Goal: Transaction & Acquisition: Book appointment/travel/reservation

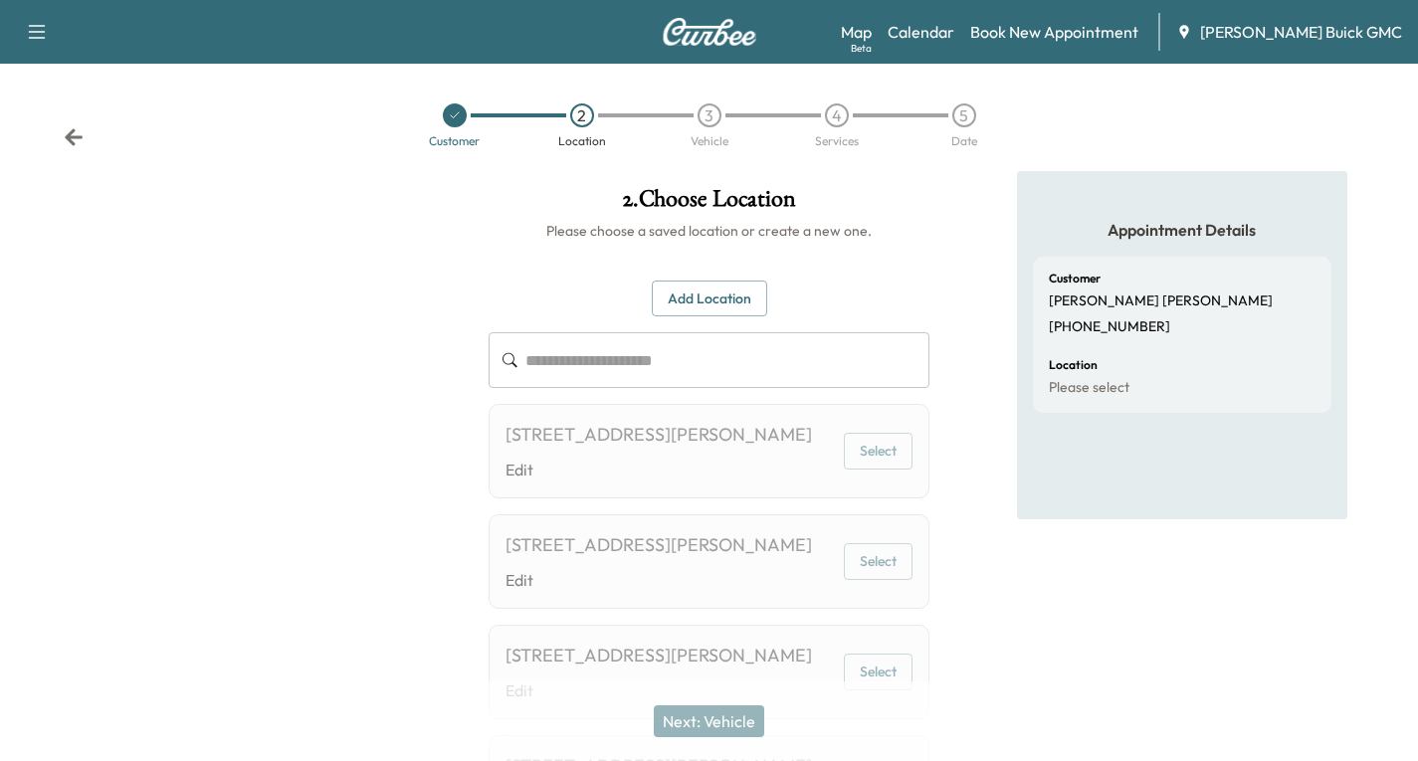
click at [76, 141] on icon at bounding box center [74, 137] width 20 height 20
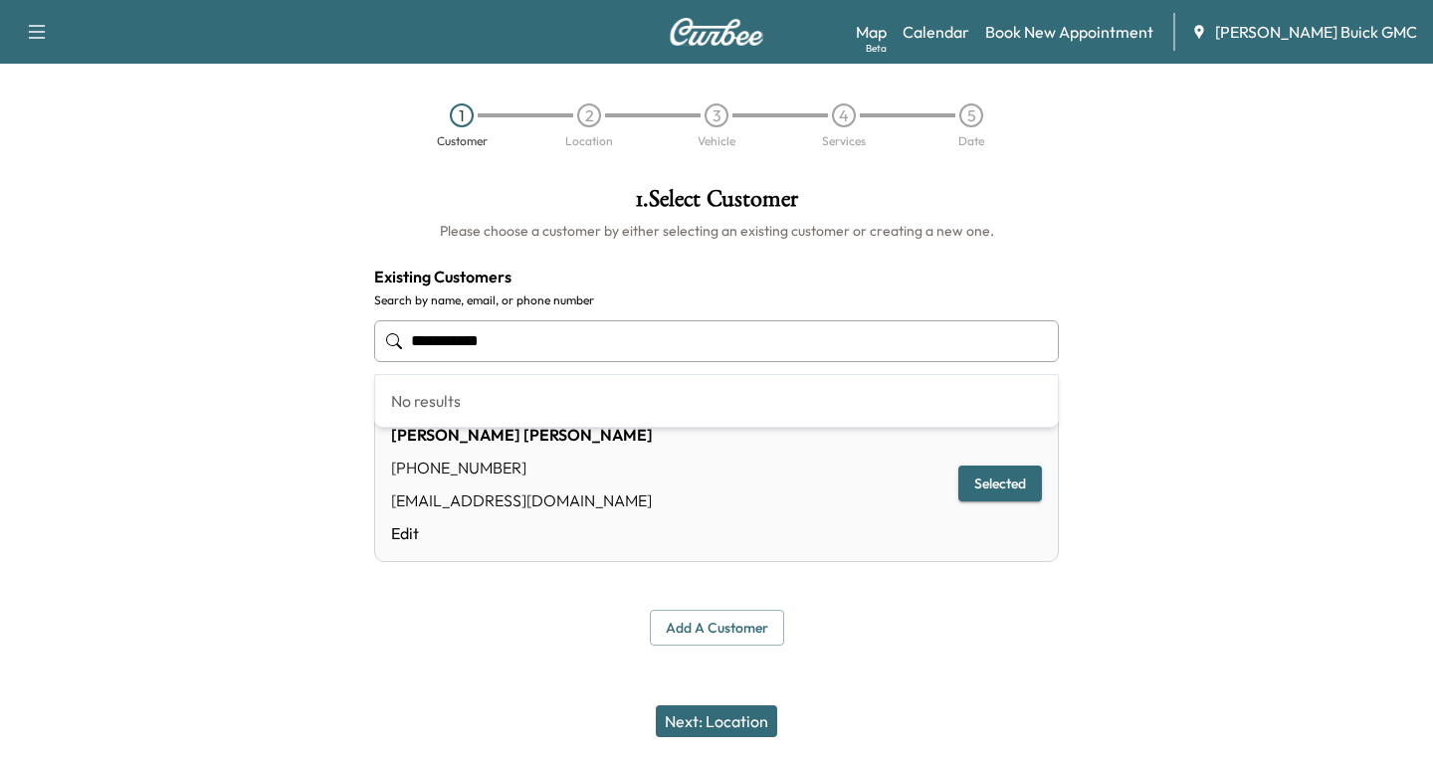
drag, startPoint x: 506, startPoint y: 341, endPoint x: 340, endPoint y: 345, distance: 166.2
click at [340, 345] on div "**********" at bounding box center [716, 416] width 1433 height 491
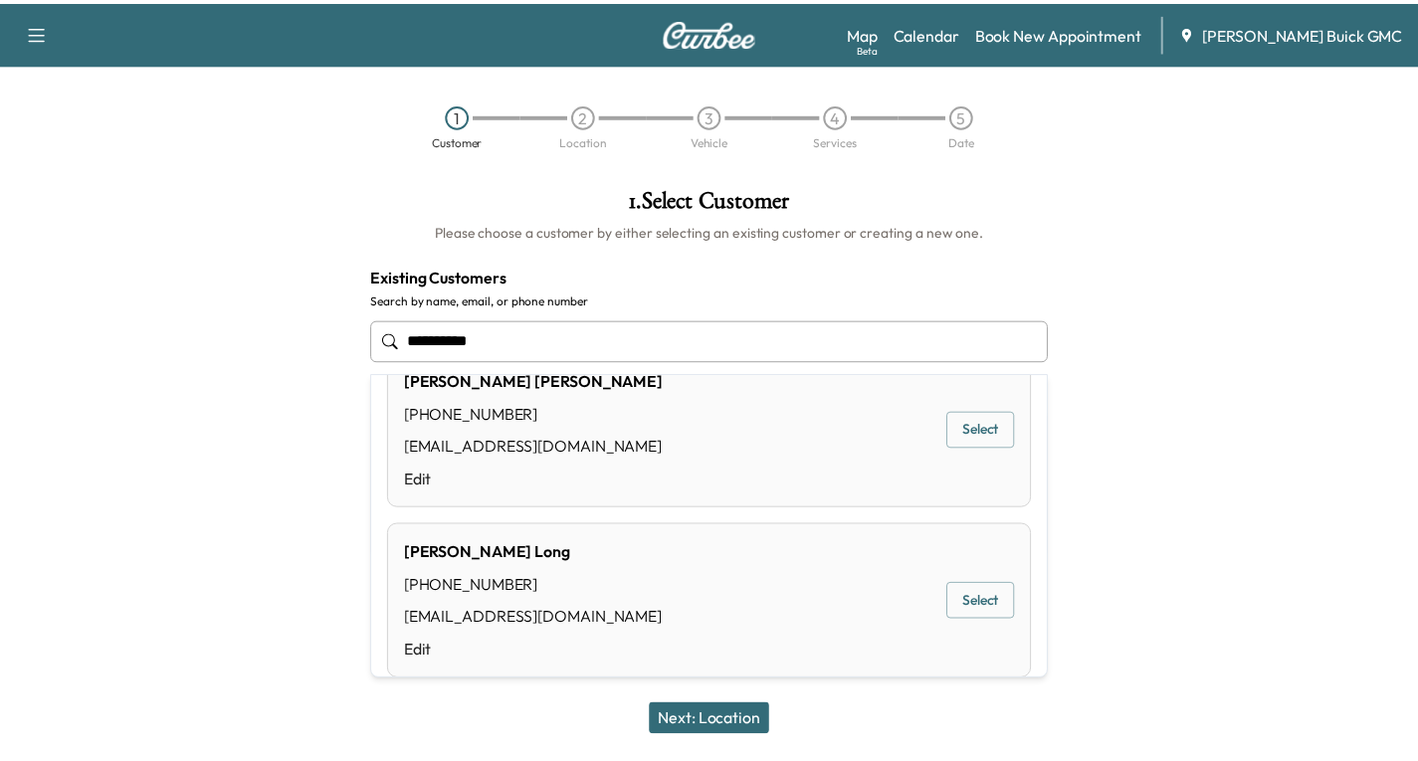
scroll to position [72, 0]
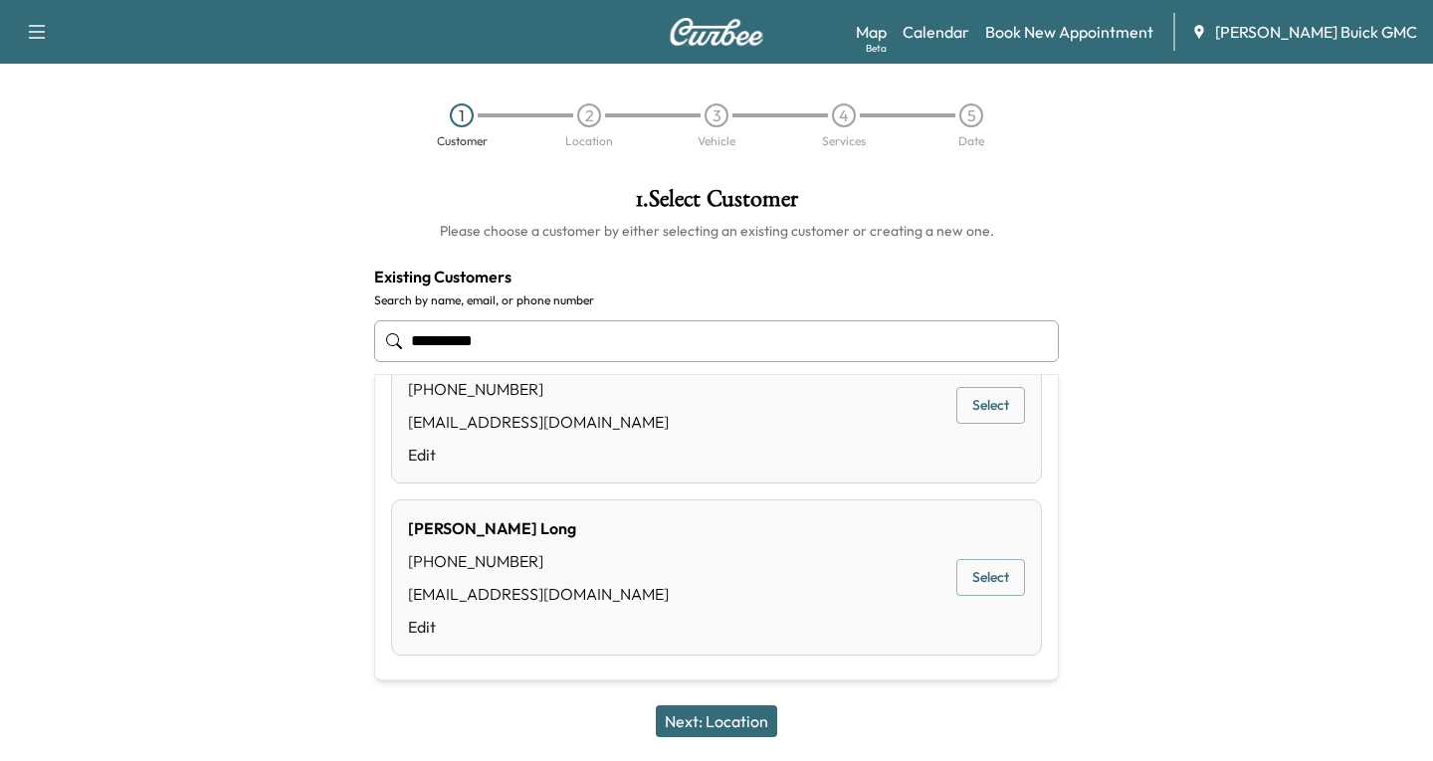
click at [977, 569] on button "Select" at bounding box center [990, 577] width 69 height 37
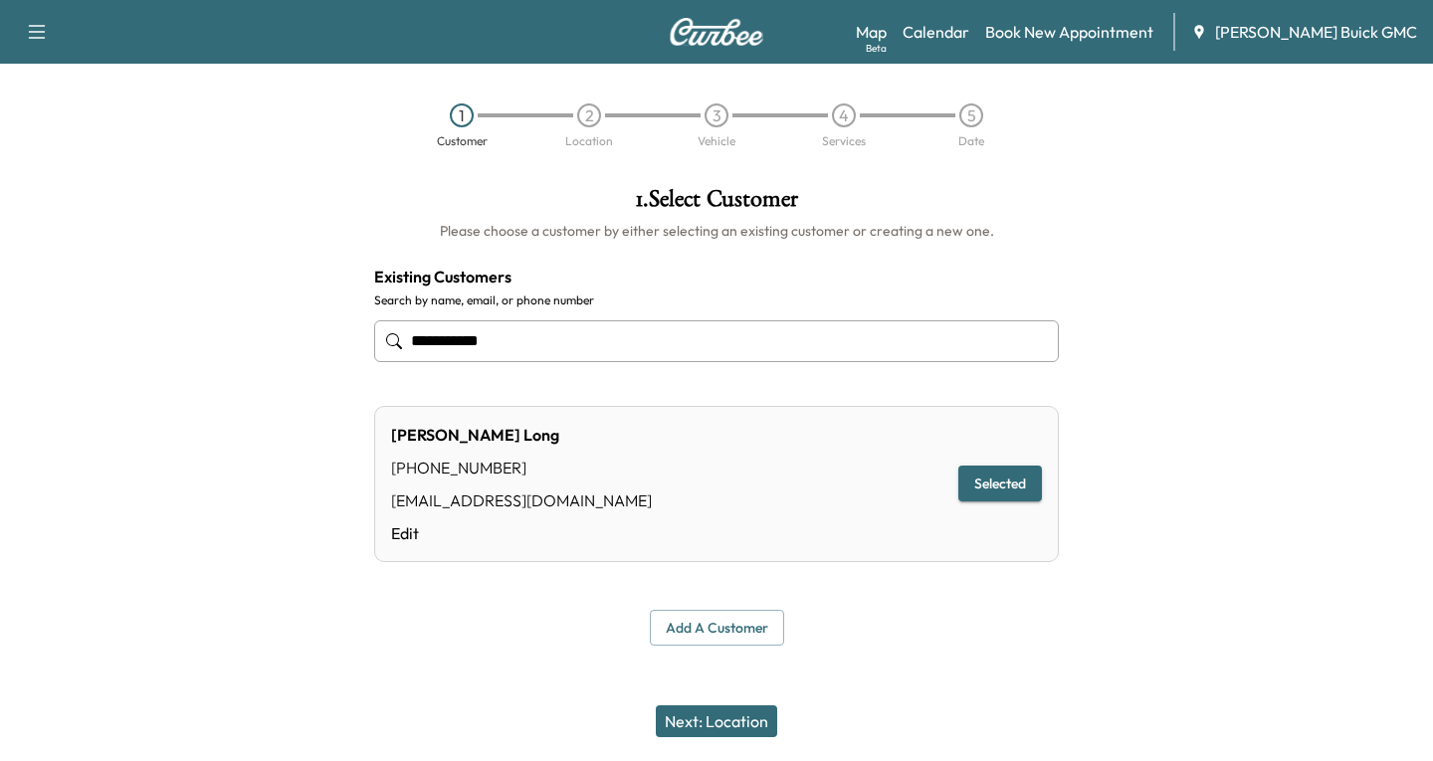
type input "**********"
click at [721, 714] on button "Next: Location" at bounding box center [716, 721] width 121 height 32
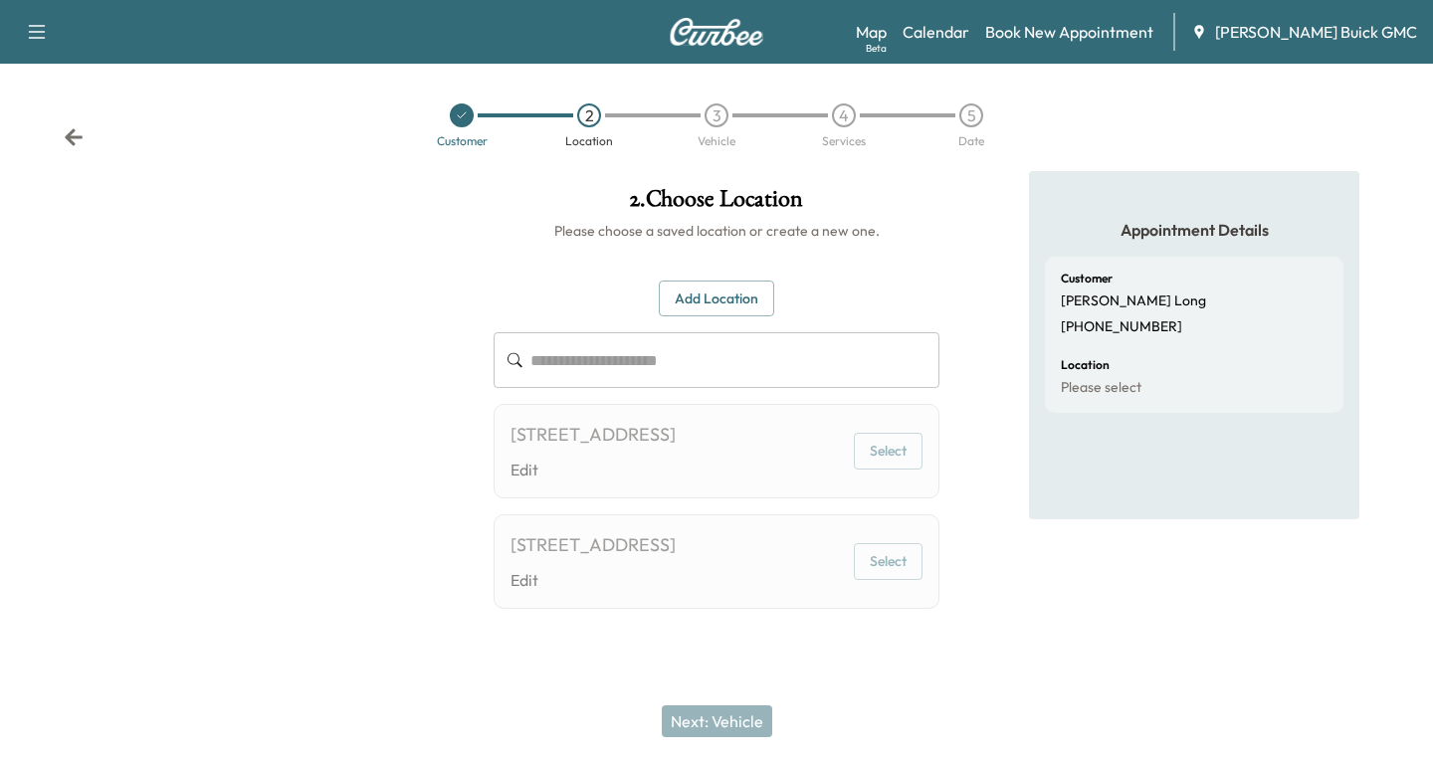
click at [705, 291] on button "Add Location" at bounding box center [716, 299] width 115 height 37
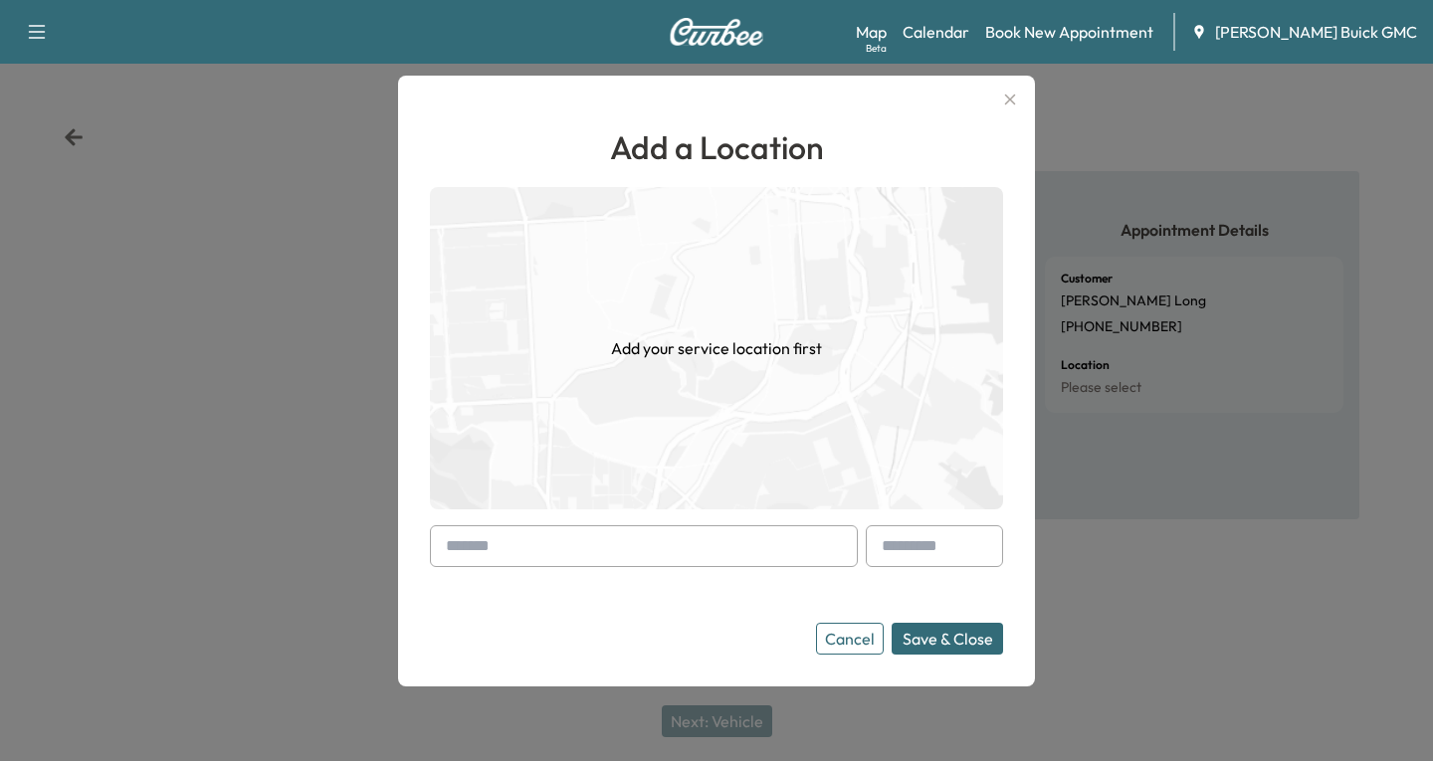
drag, startPoint x: 443, startPoint y: 545, endPoint x: 454, endPoint y: 558, distance: 16.9
click at [454, 558] on div at bounding box center [644, 546] width 428 height 42
drag, startPoint x: 436, startPoint y: 541, endPoint x: 429, endPoint y: 555, distance: 15.6
click at [429, 555] on div "Add a Location Add your service location first Cancel Save & Close" at bounding box center [716, 381] width 637 height 611
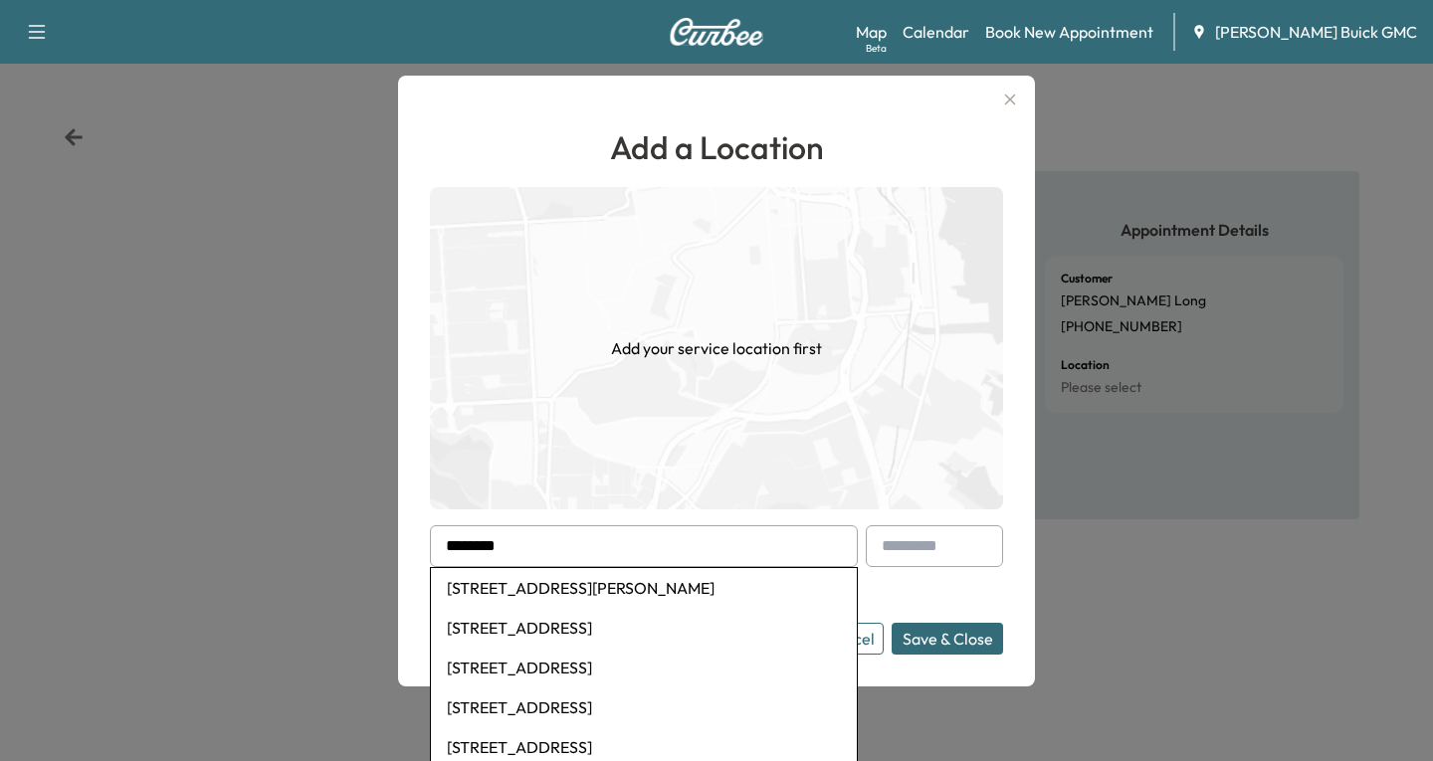
click at [559, 584] on li "[STREET_ADDRESS][PERSON_NAME]" at bounding box center [644, 588] width 426 height 40
type input "**********"
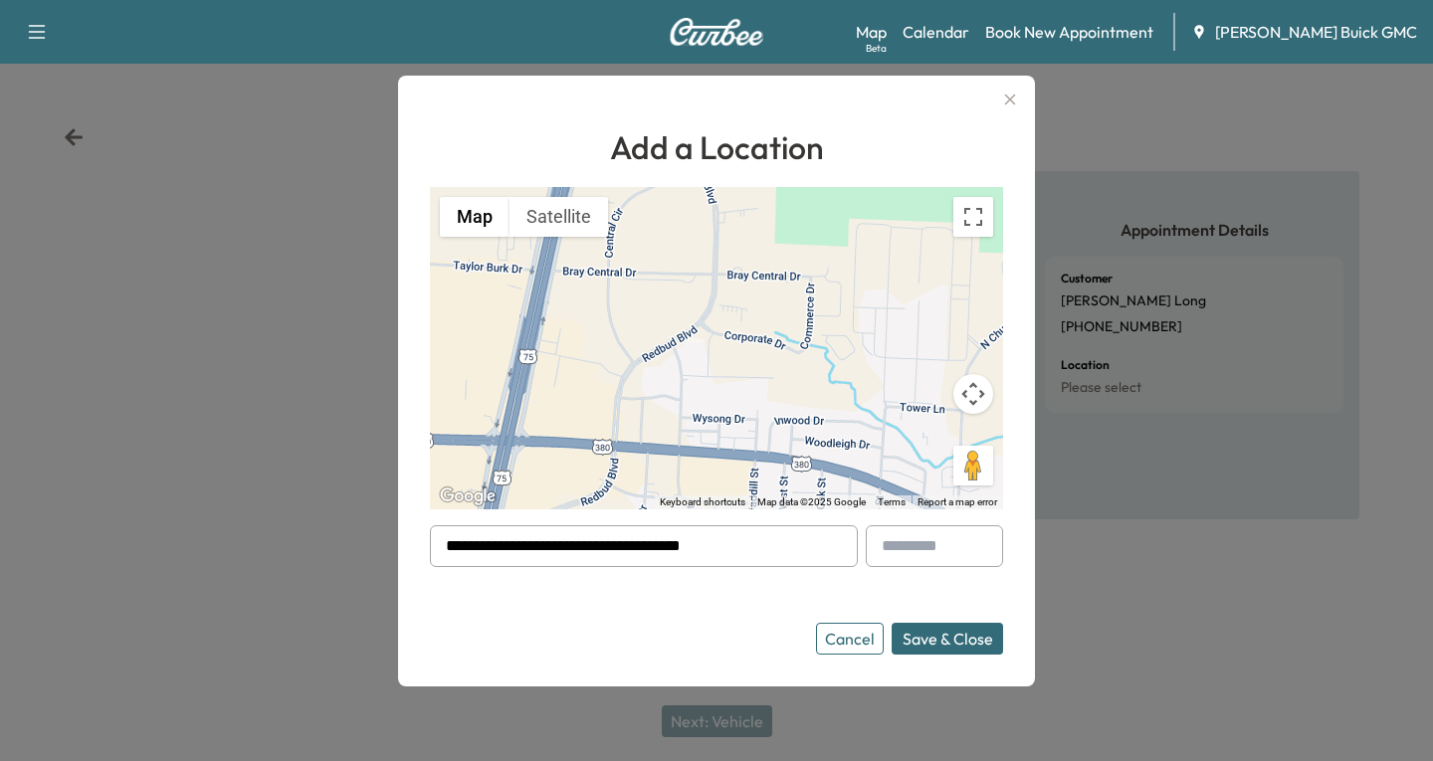
click at [969, 627] on button "Save & Close" at bounding box center [947, 639] width 111 height 32
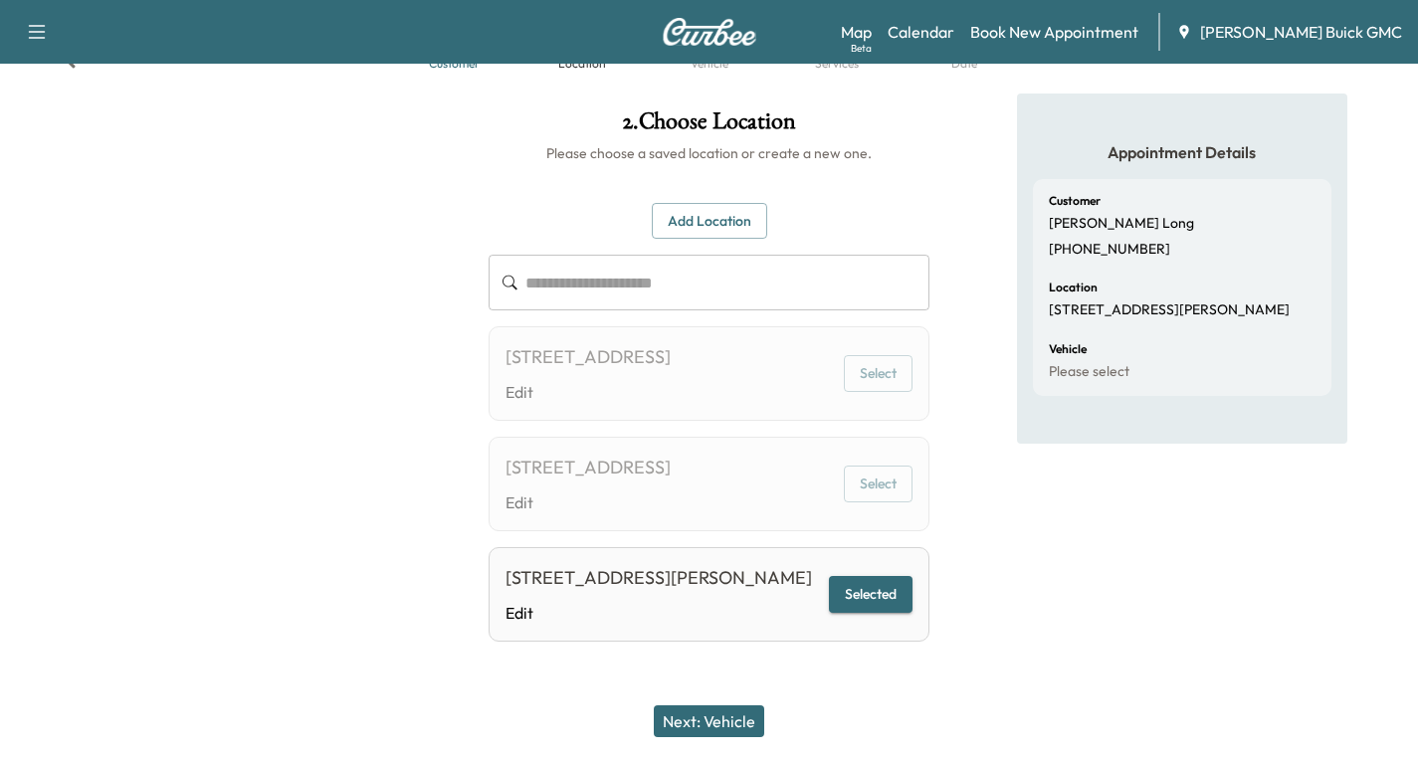
scroll to position [133, 0]
click at [881, 577] on button "Selected" at bounding box center [871, 594] width 84 height 37
click at [890, 576] on button "Selected" at bounding box center [871, 594] width 84 height 37
click at [720, 722] on button "Next: Vehicle" at bounding box center [709, 721] width 110 height 32
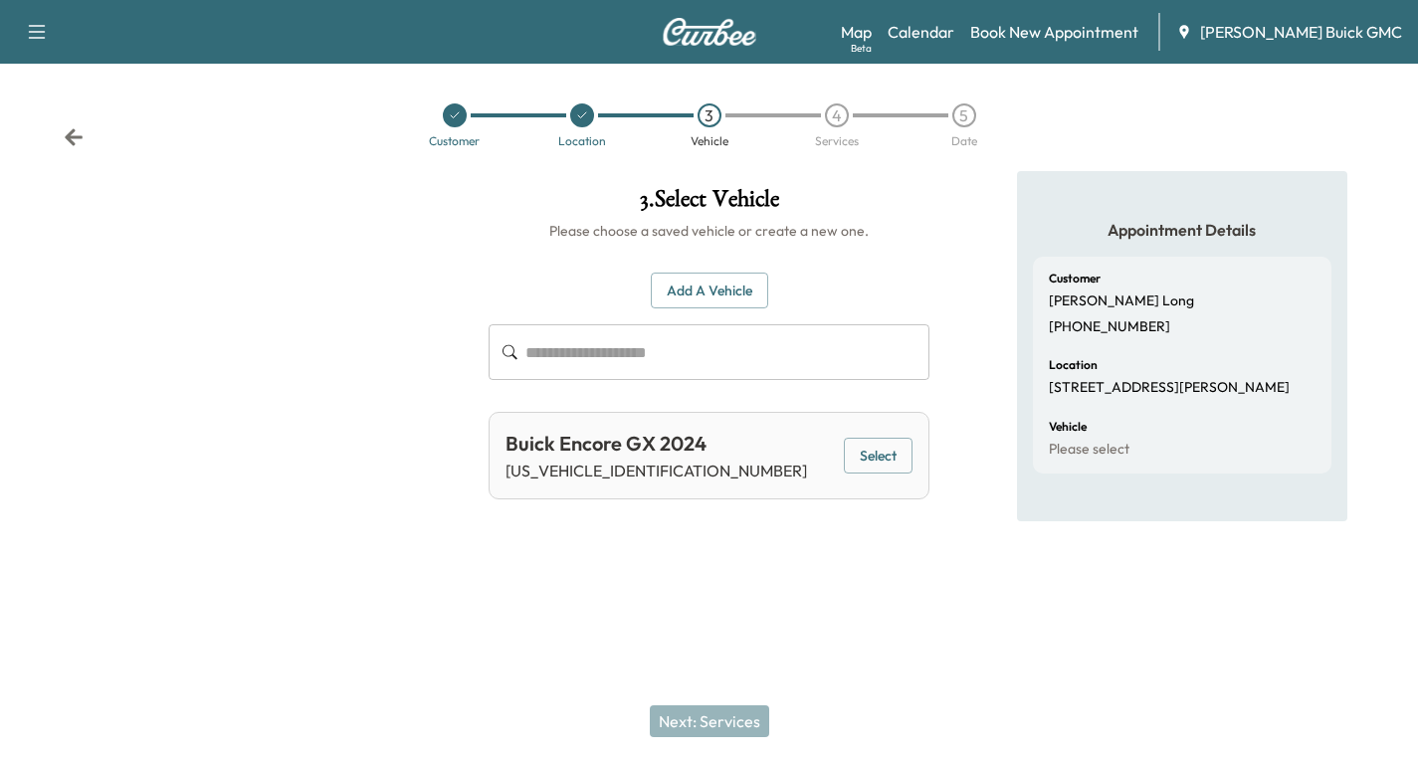
scroll to position [0, 0]
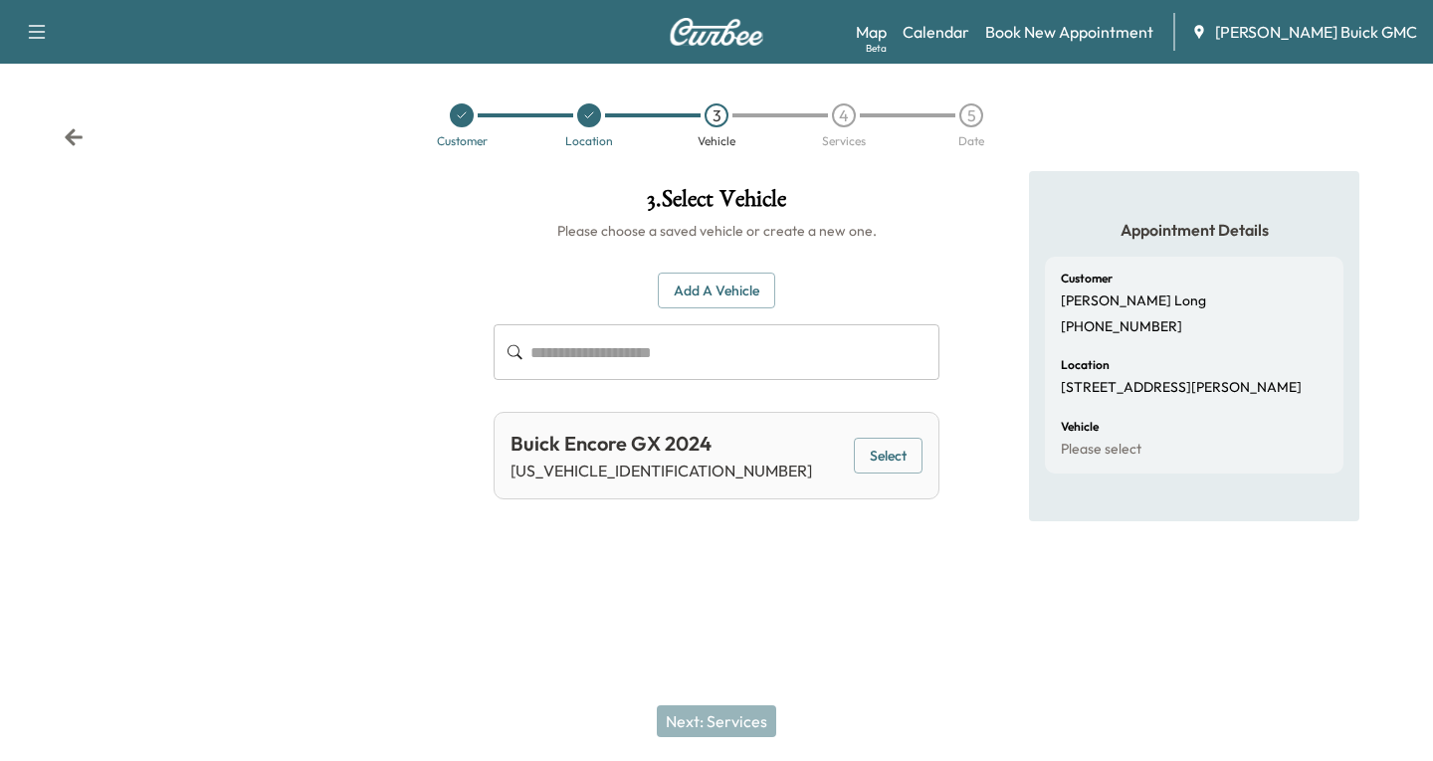
click at [893, 444] on button "Select" at bounding box center [888, 456] width 69 height 37
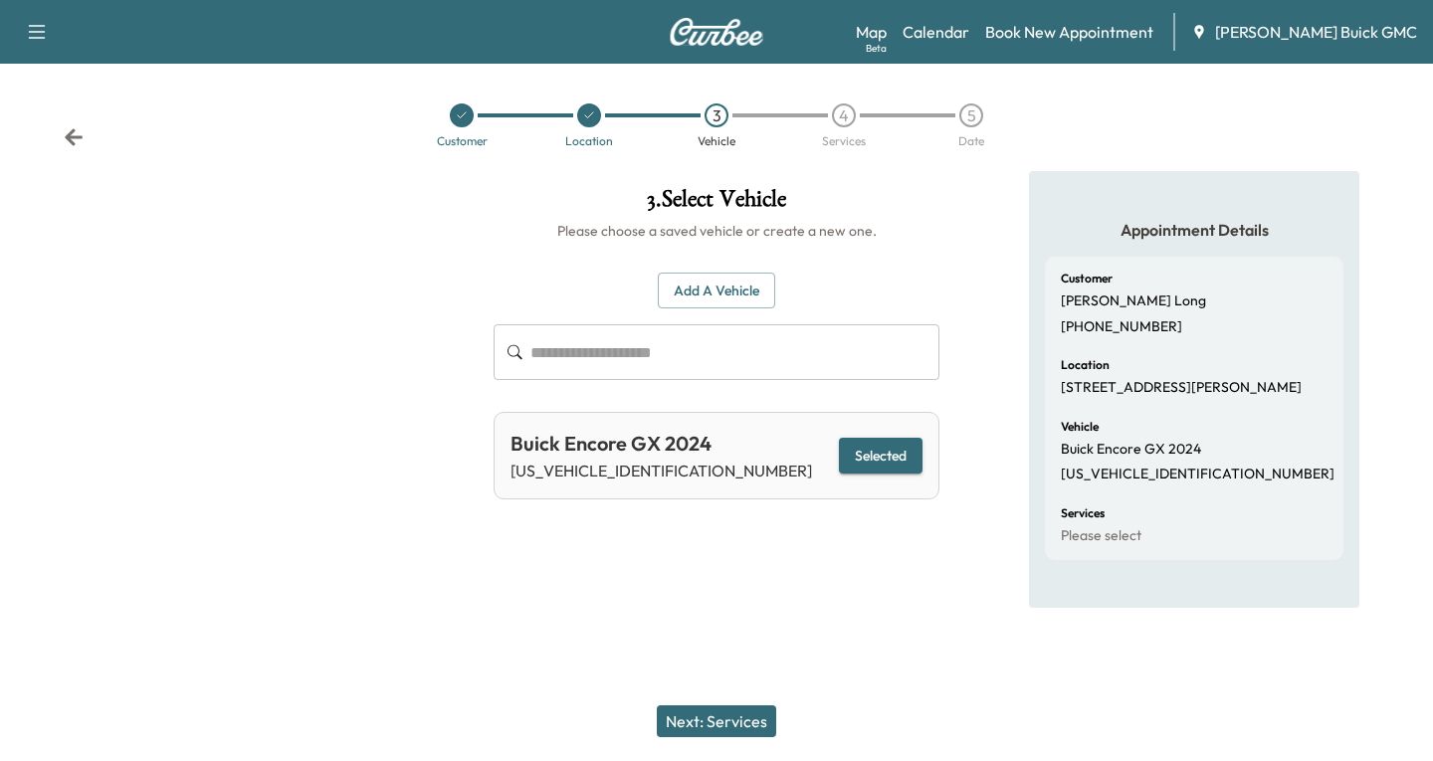
click at [702, 720] on button "Next: Services" at bounding box center [716, 721] width 119 height 32
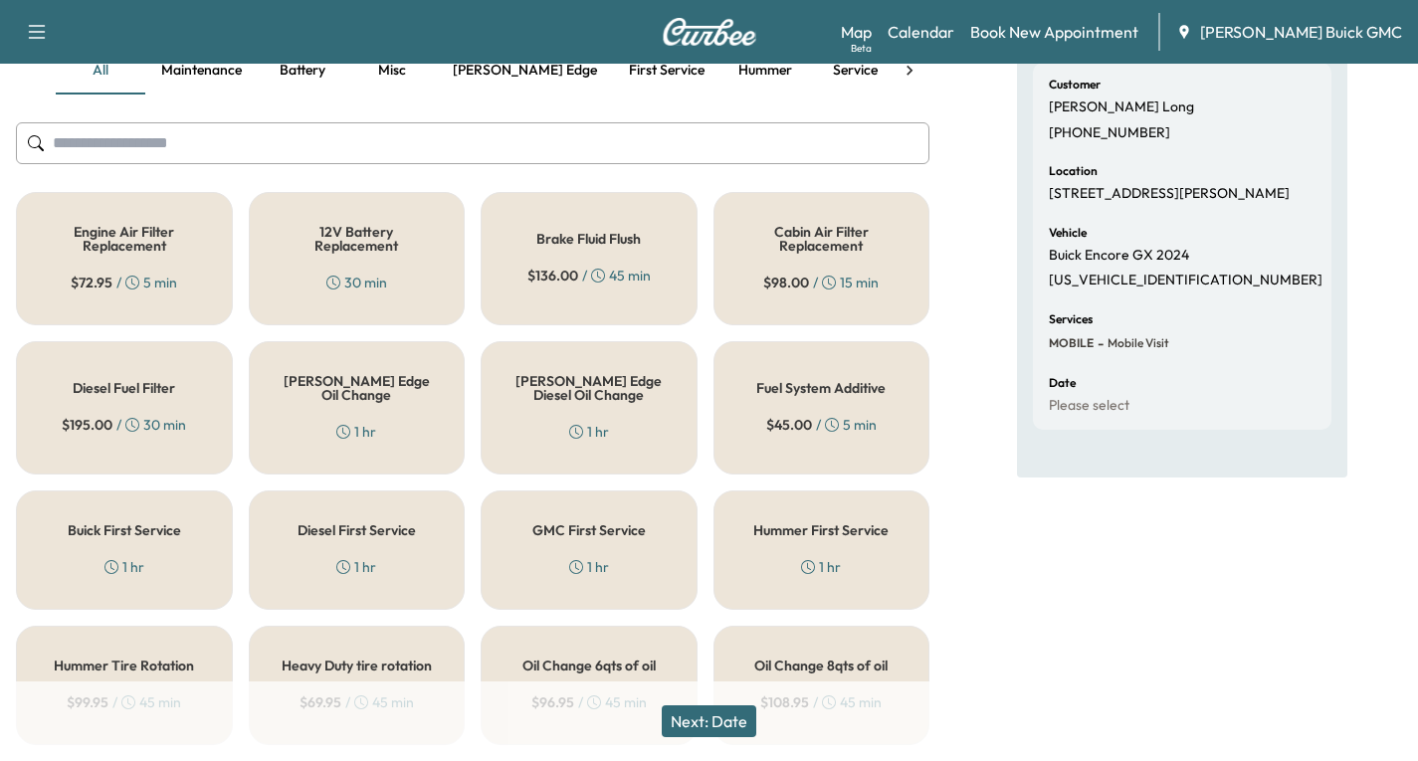
scroll to position [199, 0]
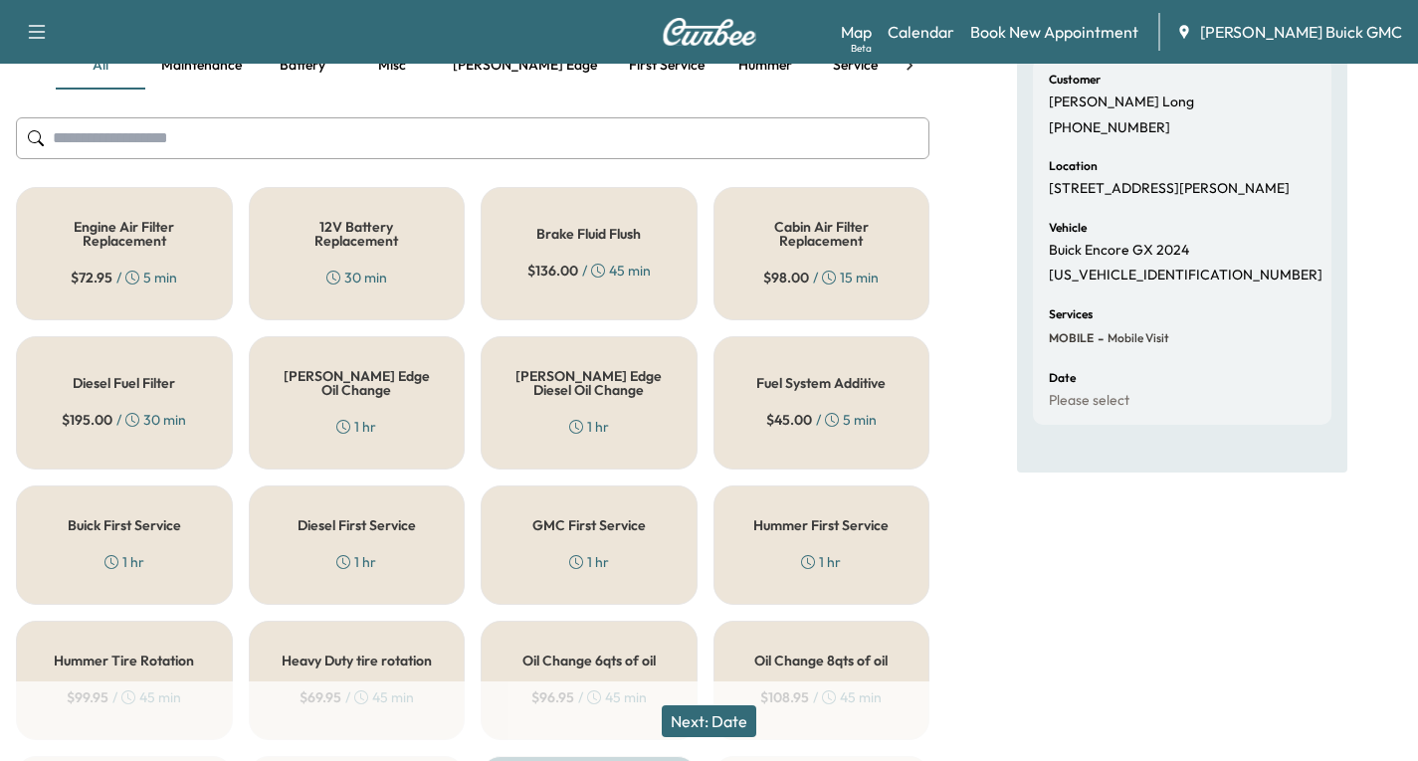
click at [403, 420] on div "[PERSON_NAME] Edge Oil Change 1 hr" at bounding box center [357, 402] width 217 height 133
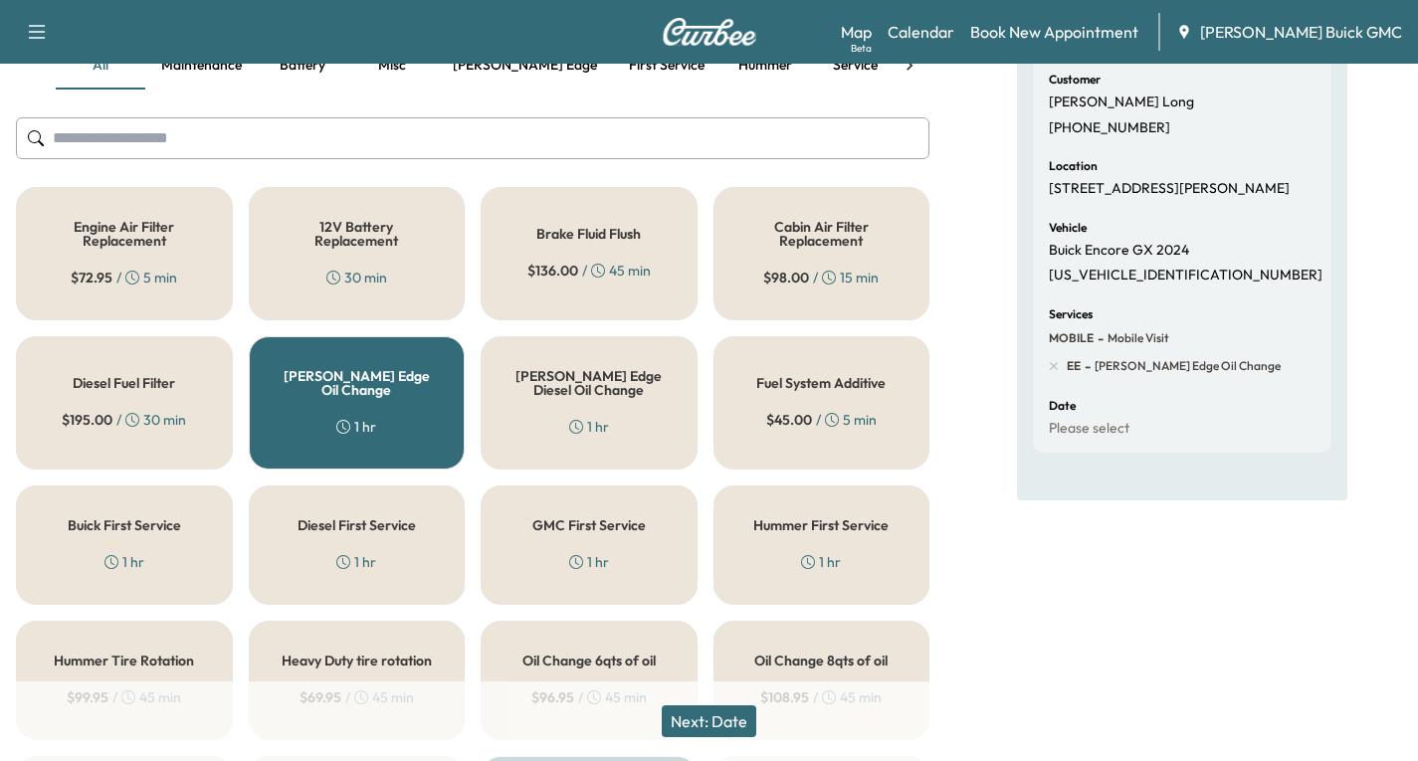
click at [713, 719] on button "Next: Date" at bounding box center [709, 721] width 95 height 32
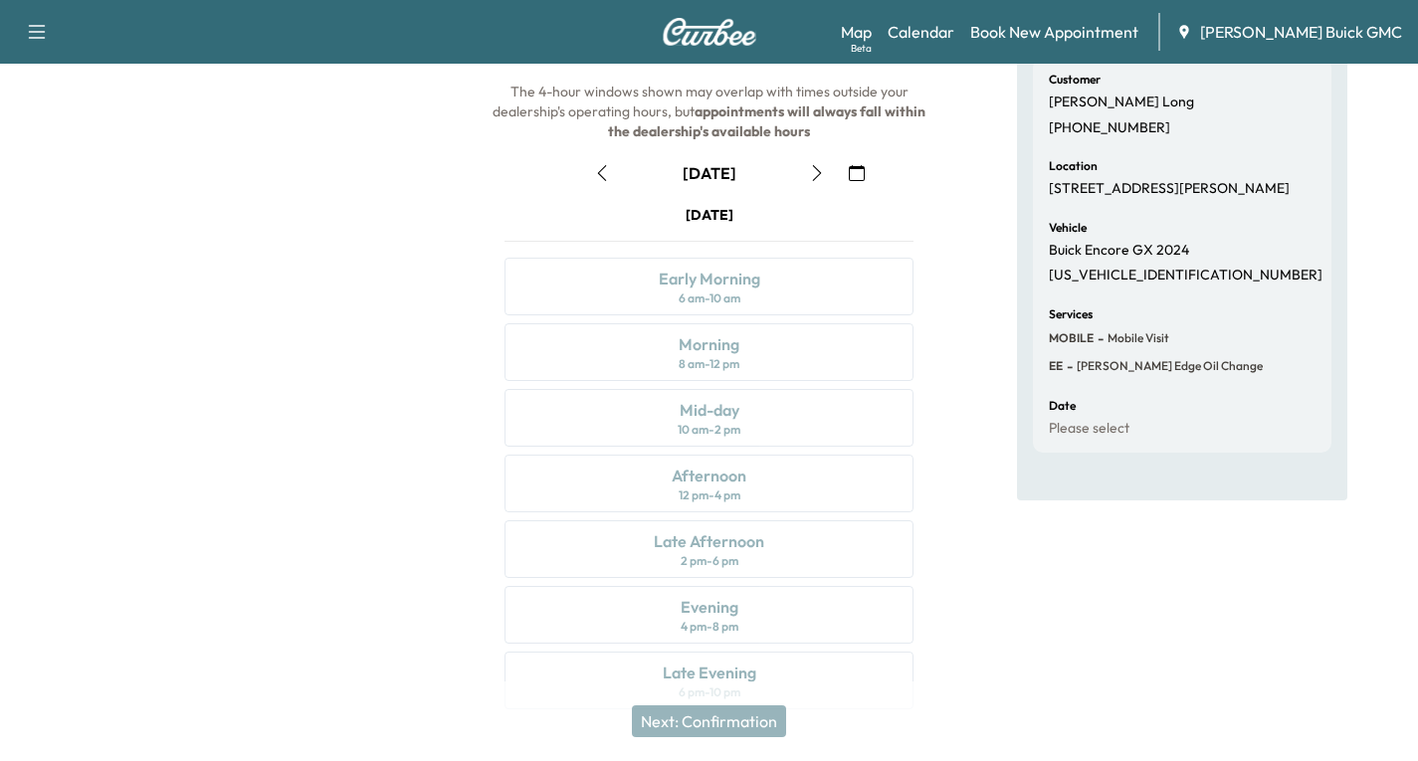
click at [810, 177] on icon "button" at bounding box center [817, 173] width 16 height 16
click at [845, 175] on button "button" at bounding box center [857, 173] width 34 height 32
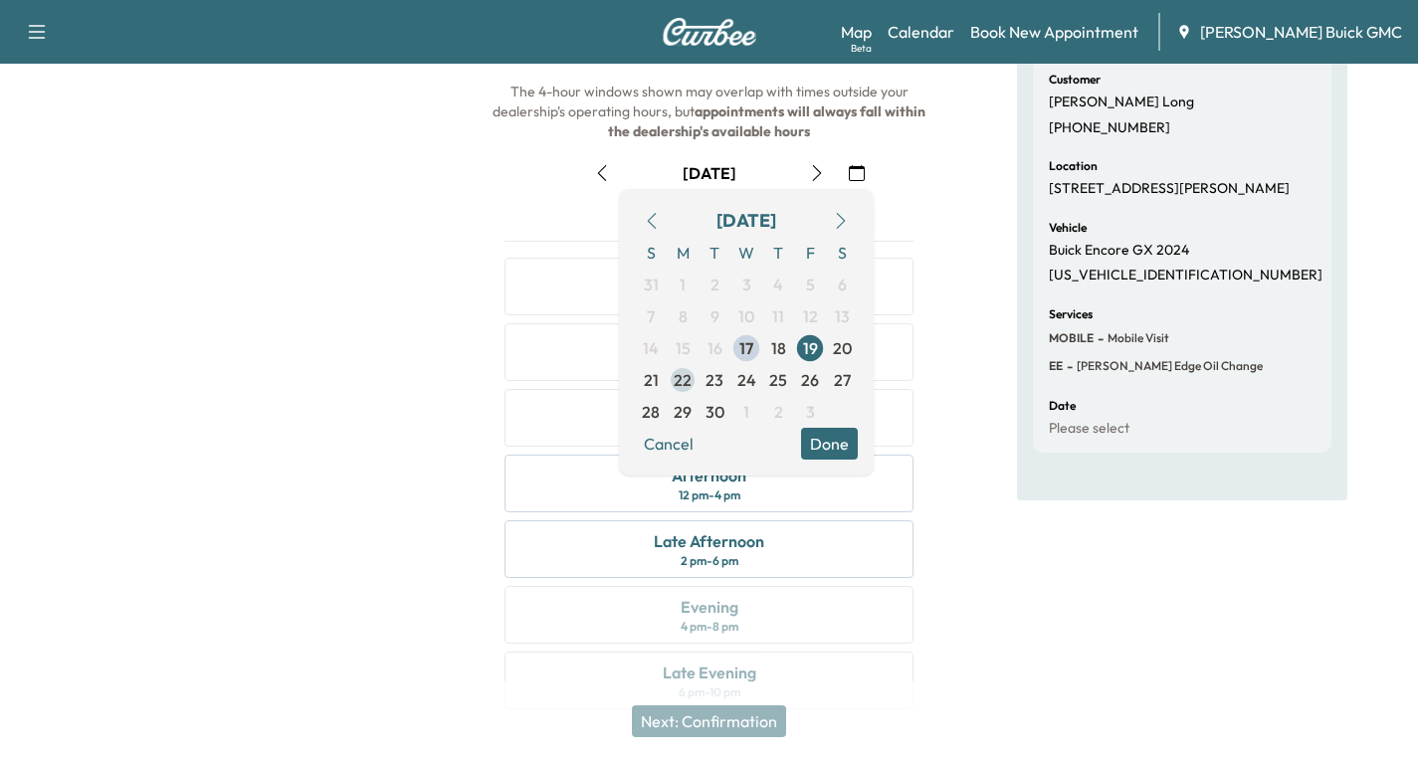
click at [678, 381] on span "22" at bounding box center [683, 380] width 18 height 24
click at [821, 451] on button "Done" at bounding box center [829, 444] width 57 height 32
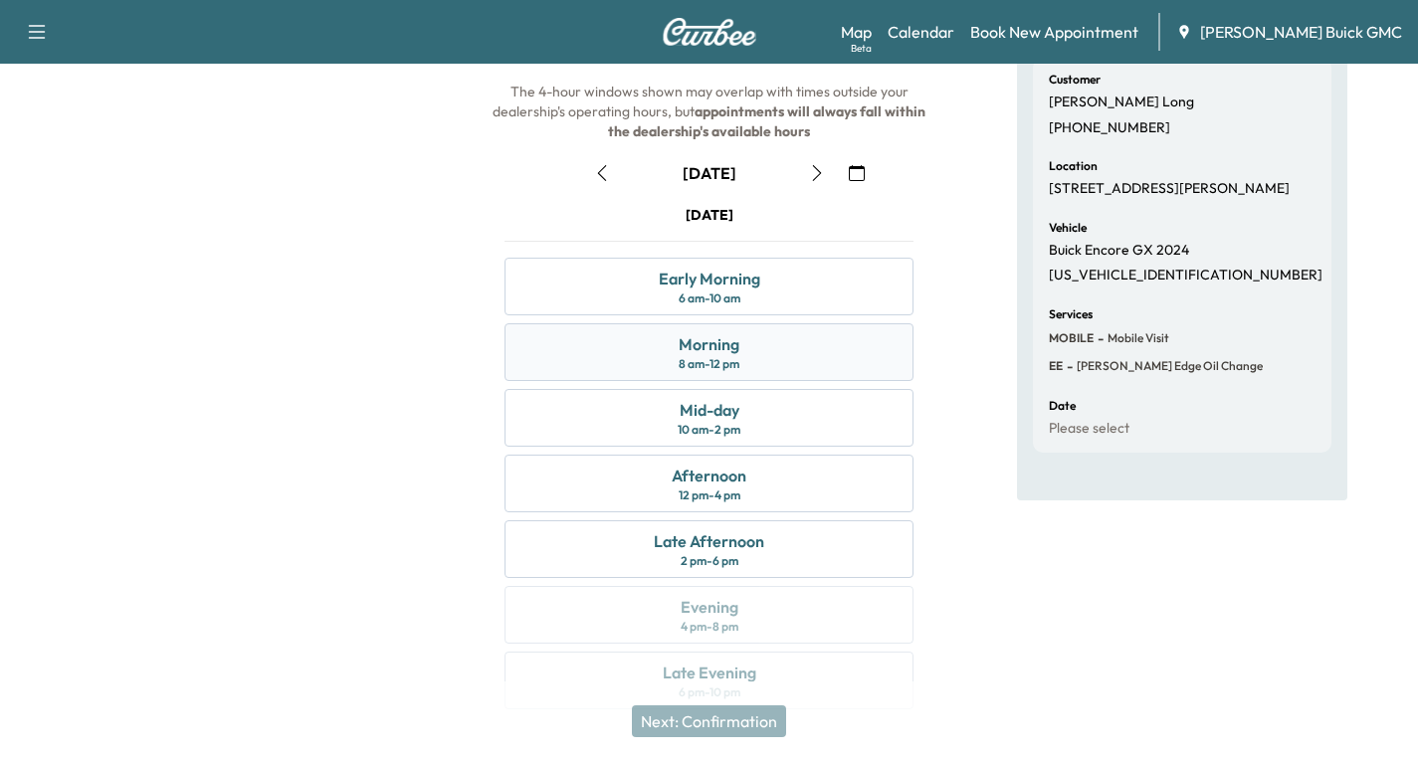
click at [758, 349] on div "Morning 8 am - 12 pm" at bounding box center [708, 352] width 409 height 58
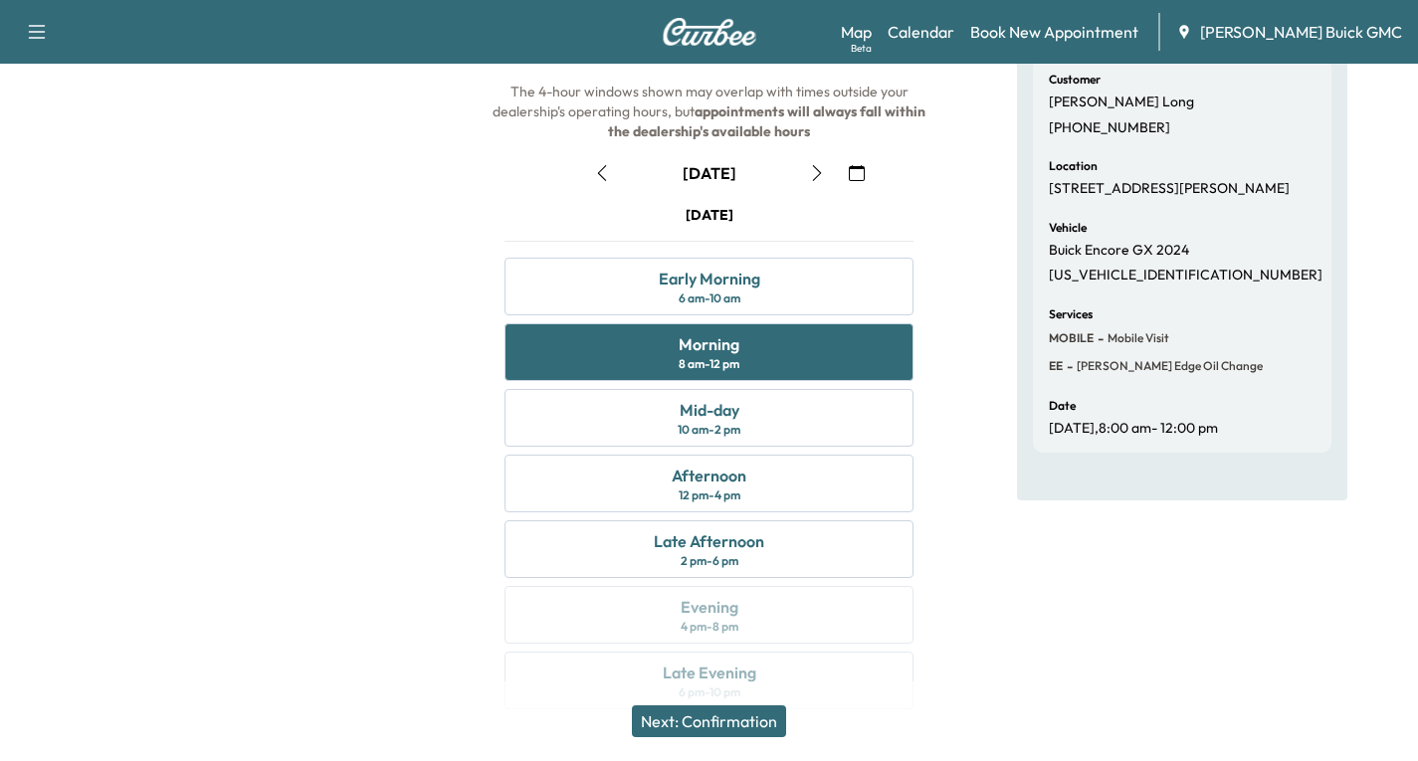
click at [726, 718] on button "Next: Confirmation" at bounding box center [709, 721] width 154 height 32
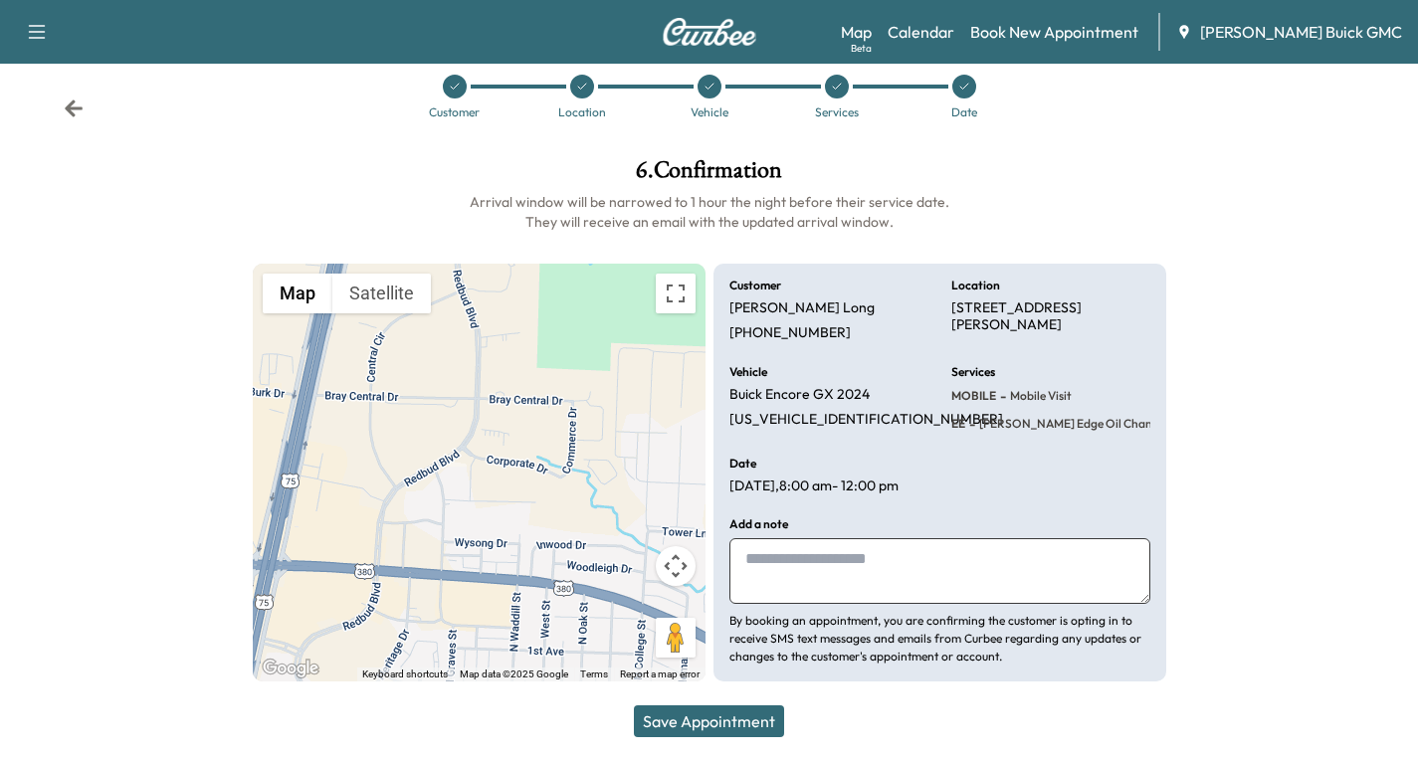
click at [773, 561] on textarea at bounding box center [939, 571] width 421 height 66
type textarea "**********"
click at [747, 719] on button "Save Appointment" at bounding box center [709, 721] width 150 height 32
